Goal: Task Accomplishment & Management: Complete application form

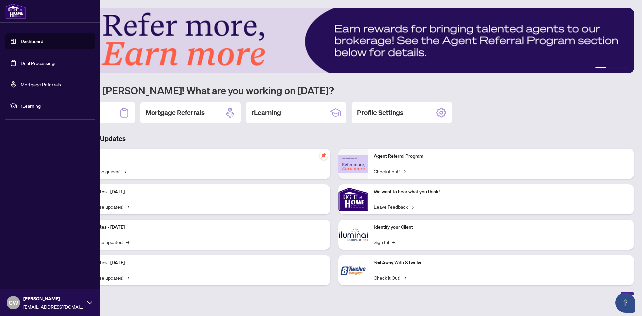
click at [21, 64] on link "Deal Processing" at bounding box center [38, 63] width 34 height 6
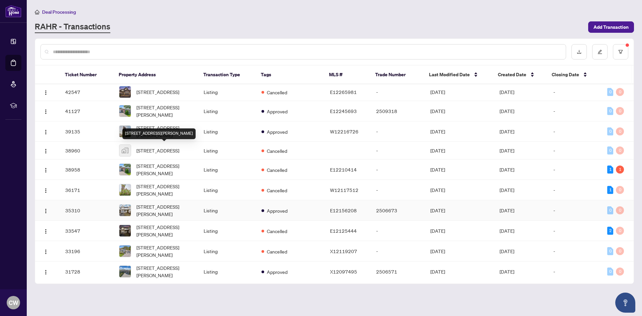
scroll to position [201, 0]
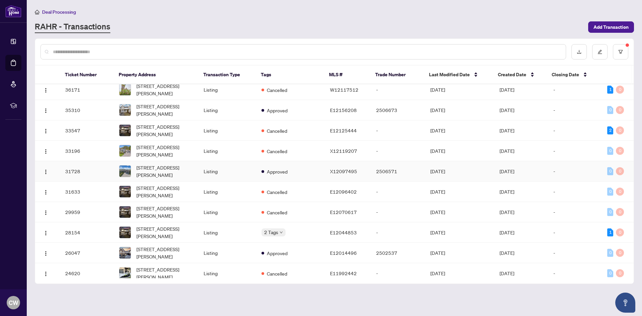
click at [168, 175] on span "[STREET_ADDRESS][PERSON_NAME]" at bounding box center [164, 171] width 57 height 15
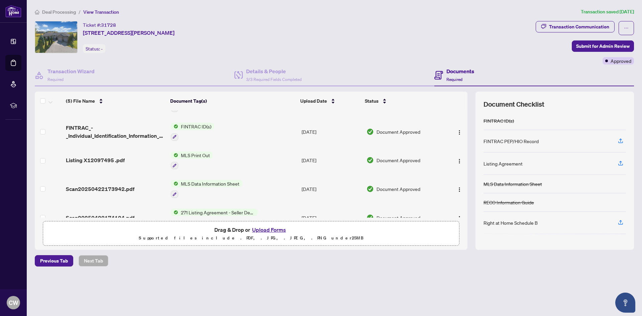
scroll to position [33, 0]
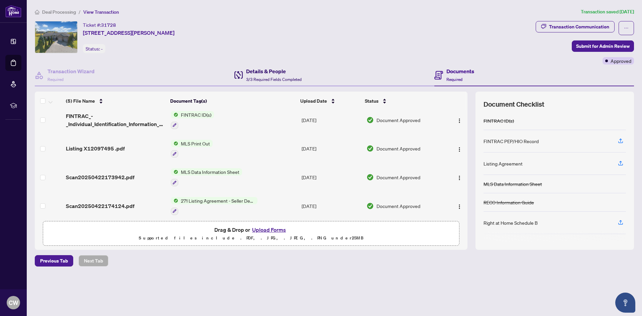
click at [258, 70] on h4 "Details & People" at bounding box center [274, 71] width 56 height 8
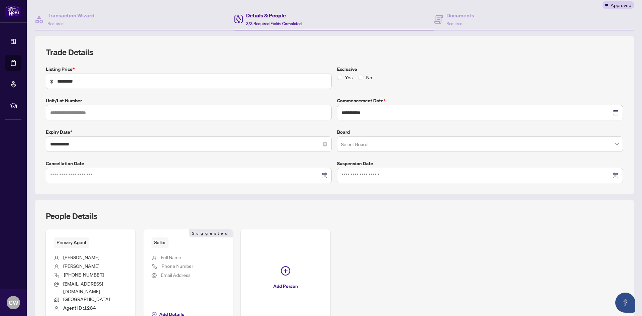
scroll to position [17, 0]
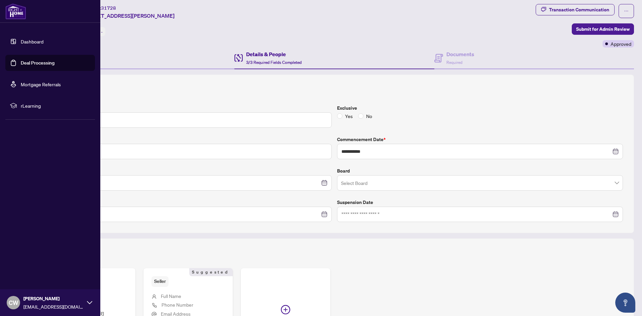
click at [31, 65] on link "Deal Processing" at bounding box center [38, 63] width 34 height 6
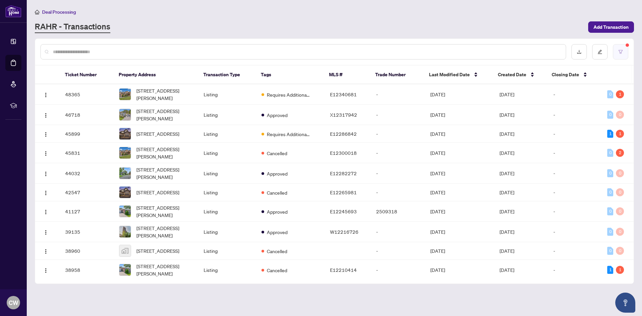
click at [622, 52] on icon "filter" at bounding box center [620, 51] width 5 height 5
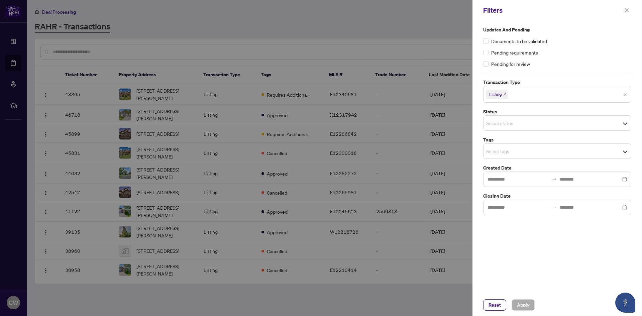
click at [506, 93] on icon "close" at bounding box center [504, 94] width 3 height 3
click at [521, 304] on span "Apply" at bounding box center [523, 305] width 12 height 11
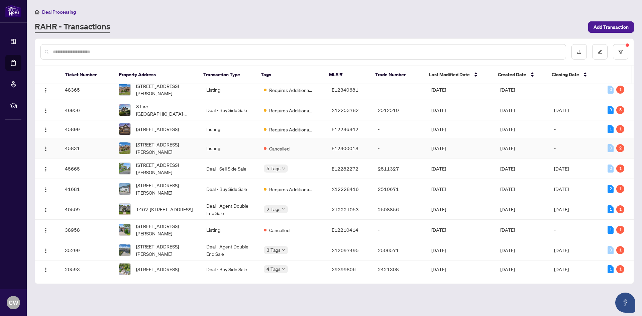
scroll to position [10, 0]
click at [163, 248] on span "[STREET_ADDRESS][PERSON_NAME]" at bounding box center [166, 250] width 60 height 15
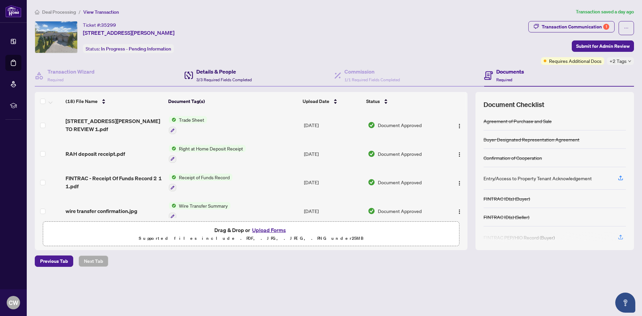
click at [222, 76] on div "Details & People 3/3 Required Fields Completed" at bounding box center [224, 76] width 56 height 16
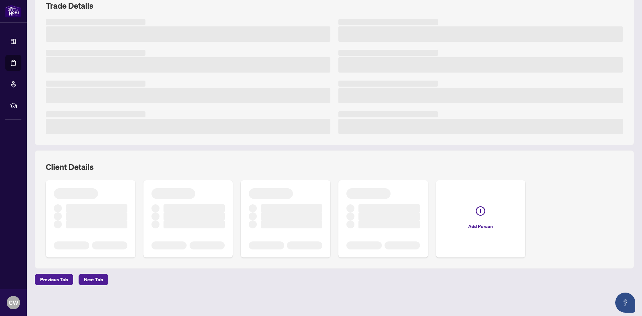
scroll to position [103, 0]
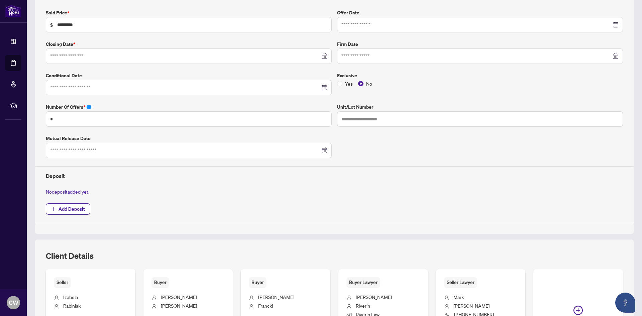
type input "**********"
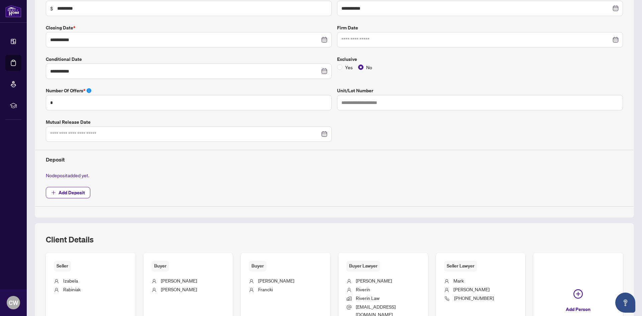
scroll to position [82, 0]
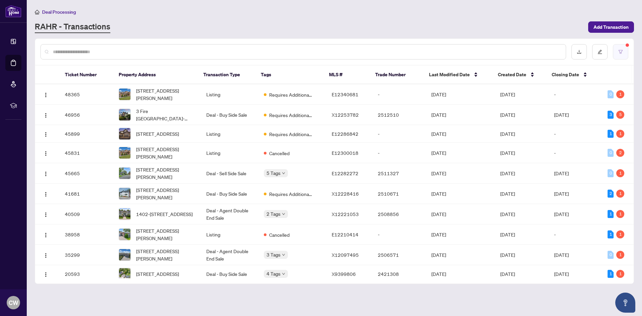
click at [620, 46] on button "button" at bounding box center [620, 51] width 15 height 15
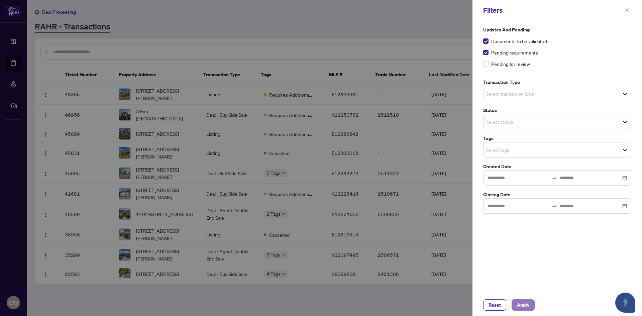
click at [525, 307] on span "Apply" at bounding box center [523, 305] width 12 height 11
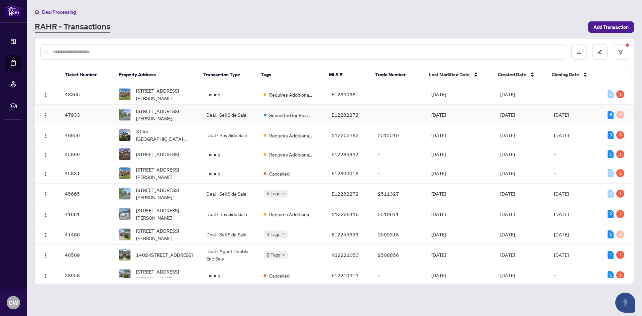
click at [163, 114] on span "[STREET_ADDRESS][PERSON_NAME]" at bounding box center [166, 114] width 60 height 15
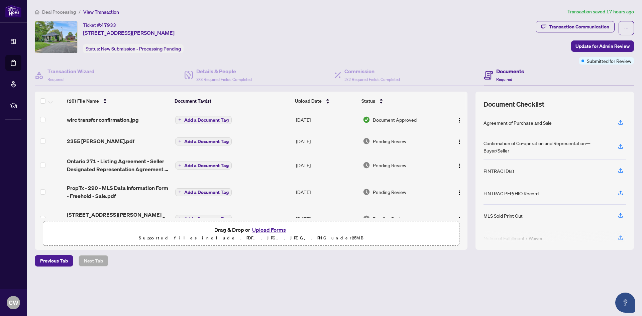
scroll to position [67, 0]
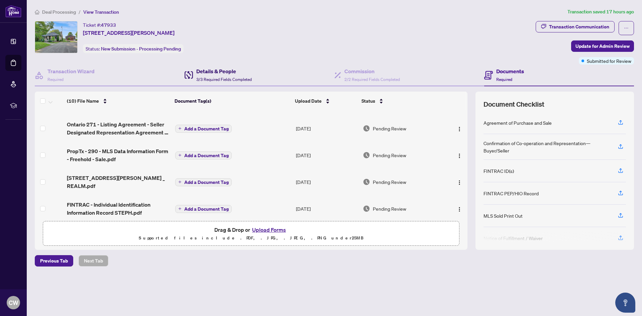
click at [223, 73] on h4 "Details & People" at bounding box center [224, 71] width 56 height 8
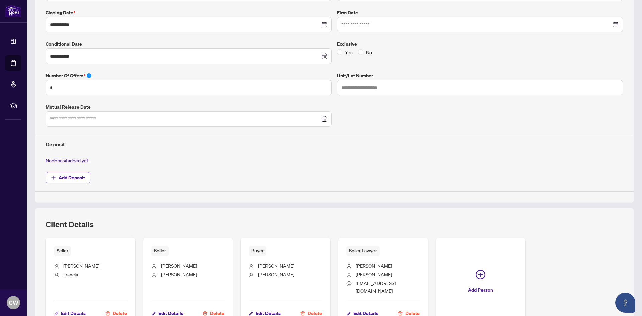
scroll to position [203, 0]
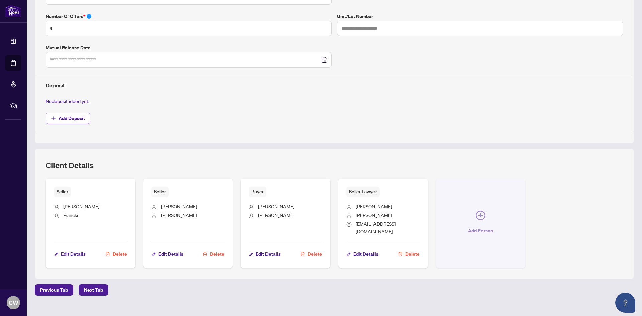
click at [478, 213] on icon "plus-circle" at bounding box center [480, 215] width 4 height 4
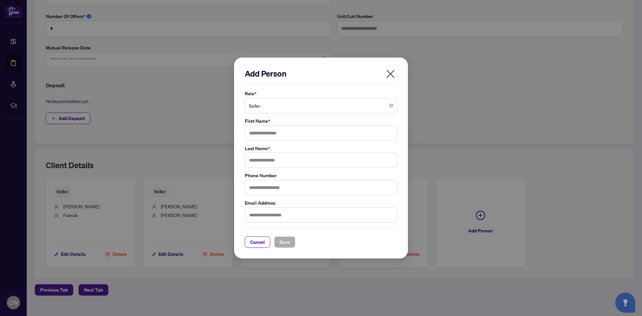
click at [284, 104] on span "Seller" at bounding box center [321, 105] width 144 height 13
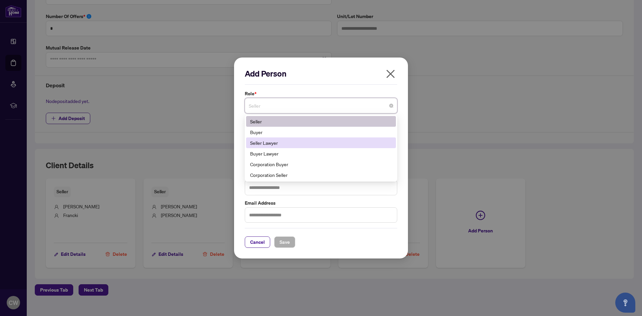
click at [279, 143] on div "Seller Lawyer" at bounding box center [321, 142] width 142 height 7
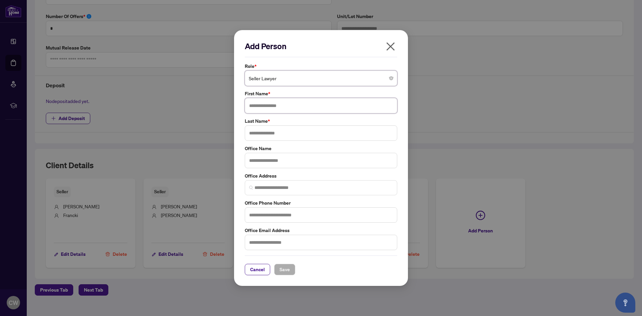
click at [265, 107] on input "text" at bounding box center [321, 105] width 152 height 15
type input "********"
type input "*********"
click at [278, 269] on button "Save" at bounding box center [284, 269] width 21 height 11
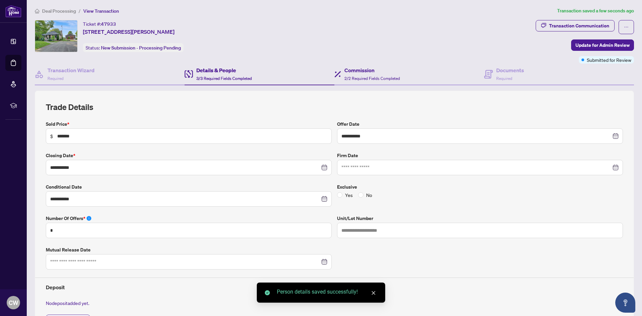
scroll to position [0, 0]
click at [356, 76] on div "Commission 2/2 Required Fields Completed" at bounding box center [372, 75] width 56 height 16
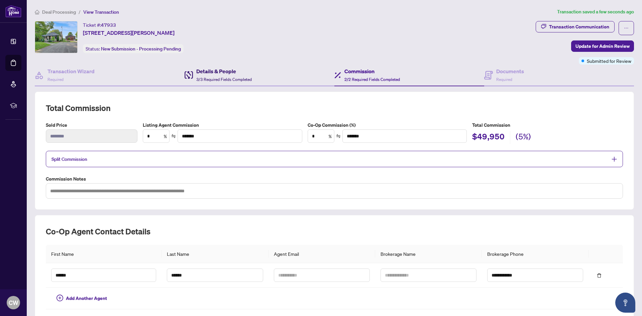
click at [218, 77] on span "3/3 Required Fields Completed" at bounding box center [224, 79] width 56 height 5
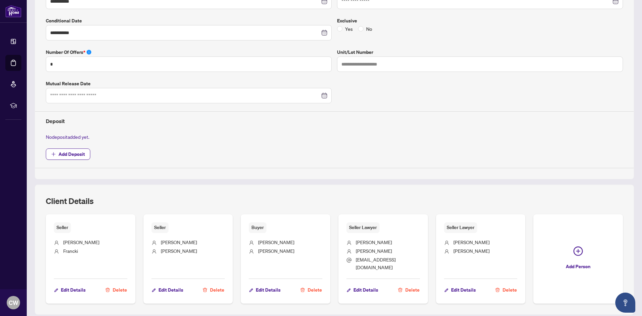
scroll to position [207, 0]
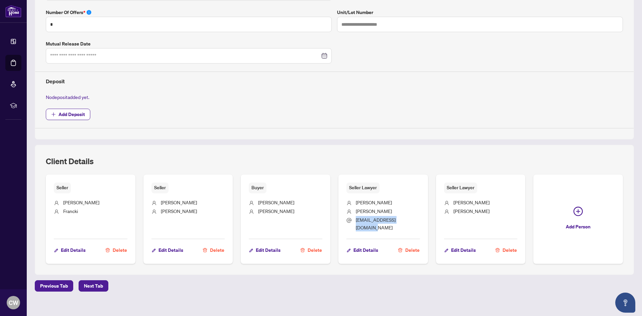
drag, startPoint x: 403, startPoint y: 221, endPoint x: 345, endPoint y: 223, distance: 57.9
click at [346, 223] on li "[EMAIL_ADDRESS][DOMAIN_NAME]" at bounding box center [383, 224] width 74 height 16
copy span "[EMAIL_ADDRESS][DOMAIN_NAME]"
